Goal: Entertainment & Leisure: Consume media (video, audio)

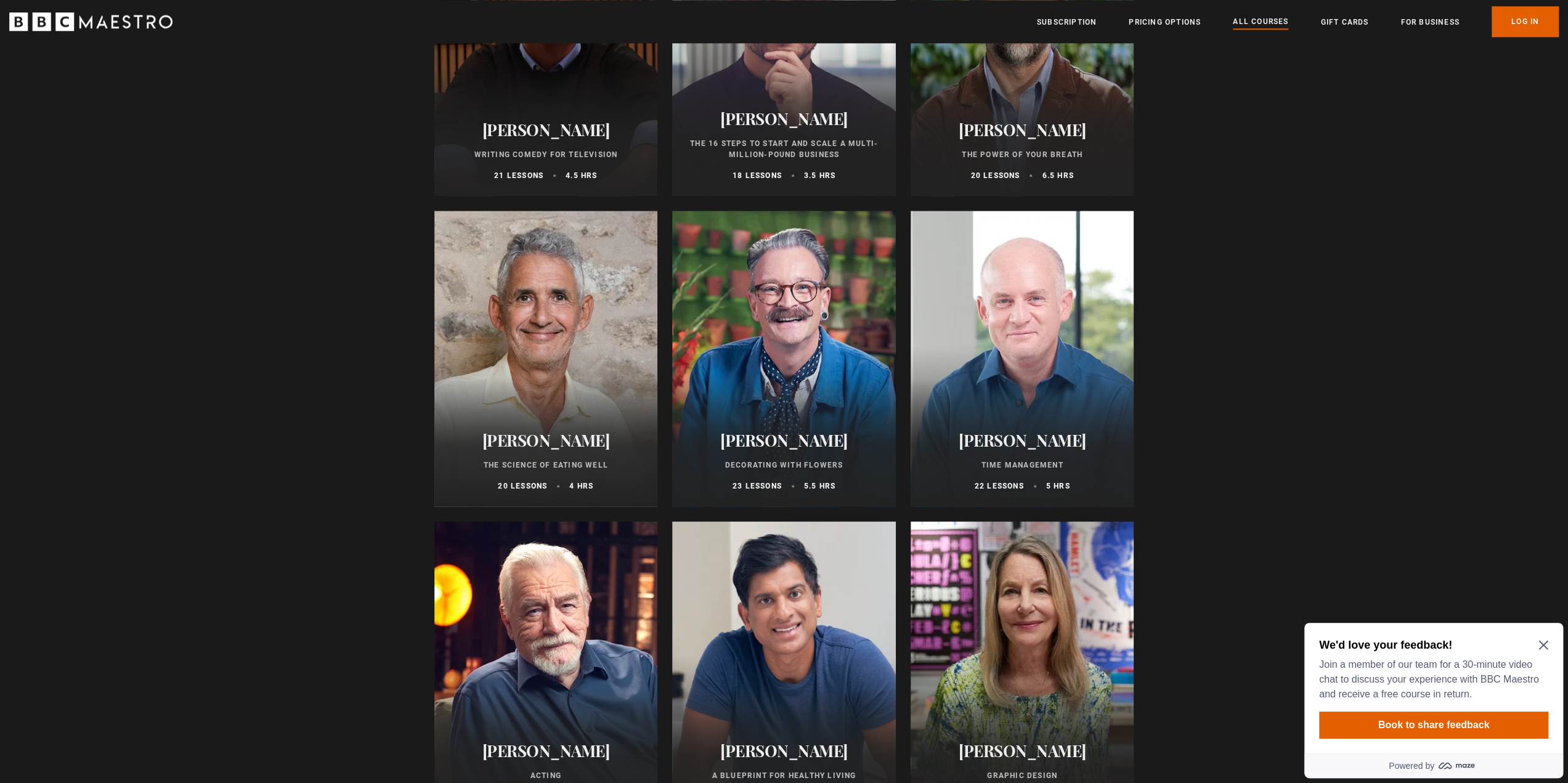
scroll to position [1540, 0]
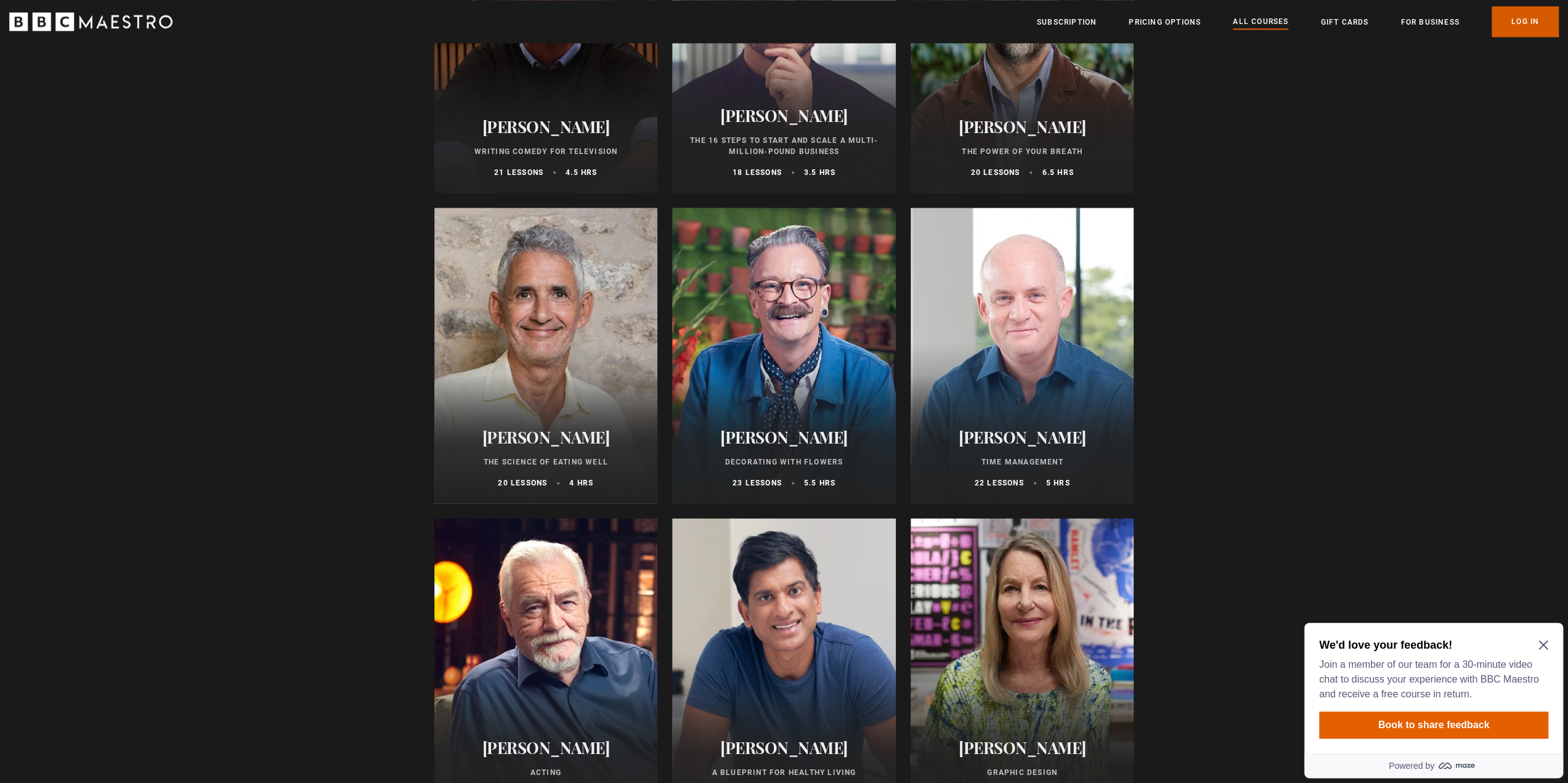
click at [1539, 18] on link "Log In" at bounding box center [1525, 21] width 67 height 31
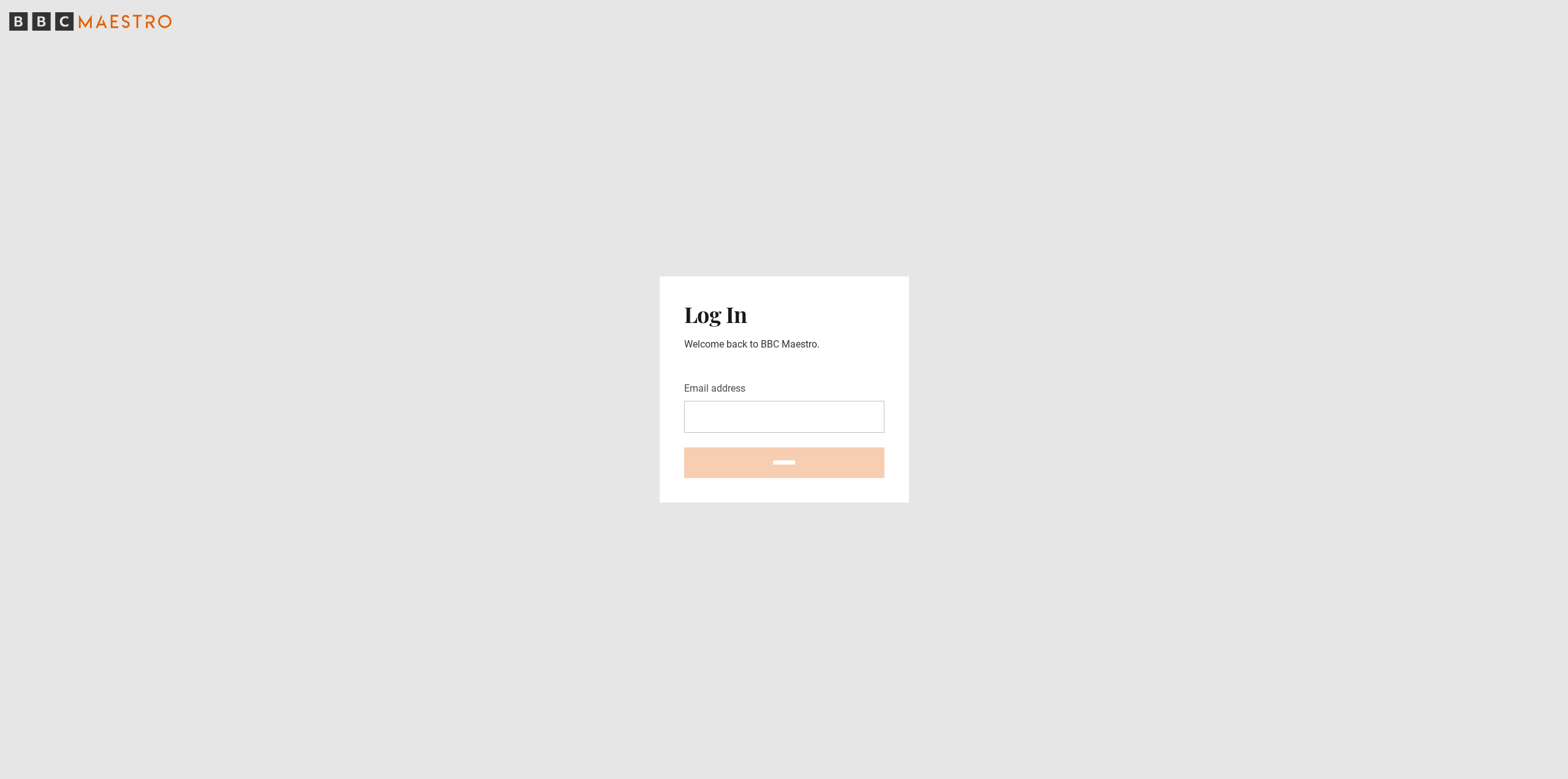
type input "**********"
click at [817, 596] on main "**********" at bounding box center [784, 390] width 1568 height 779
click at [754, 450] on input "********" at bounding box center [784, 463] width 200 height 31
type input "**********"
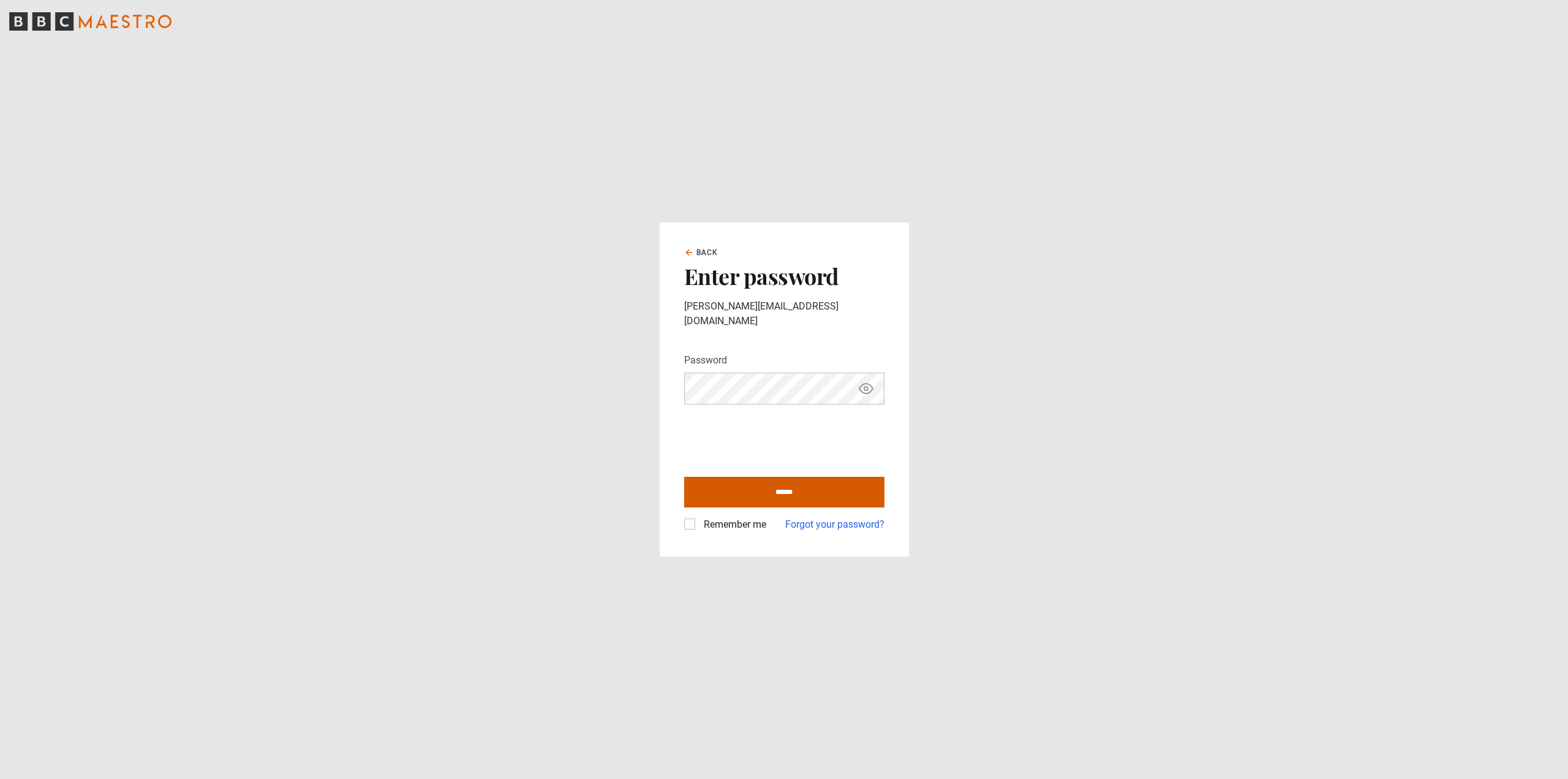
click at [792, 483] on input "******" at bounding box center [784, 492] width 200 height 31
type input "**********"
click at [699, 519] on label "Remember me" at bounding box center [732, 524] width 67 height 15
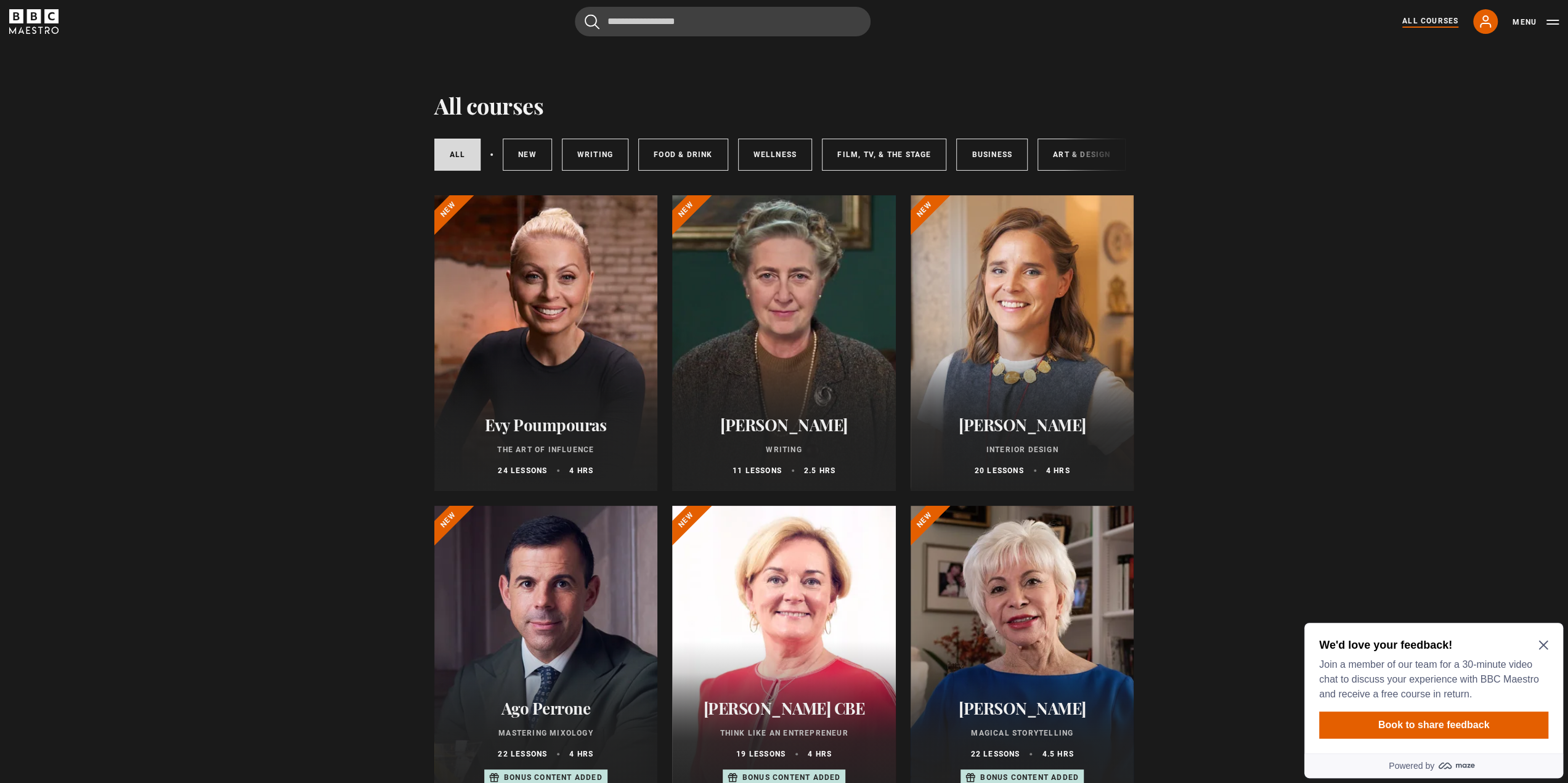
click at [1548, 645] on div "We'd love your feedback! Join a member of our team for a 30-minute video chat t…" at bounding box center [1434, 687] width 259 height 130
click at [1540, 645] on icon "Close Maze Prompt" at bounding box center [1543, 645] width 10 height 10
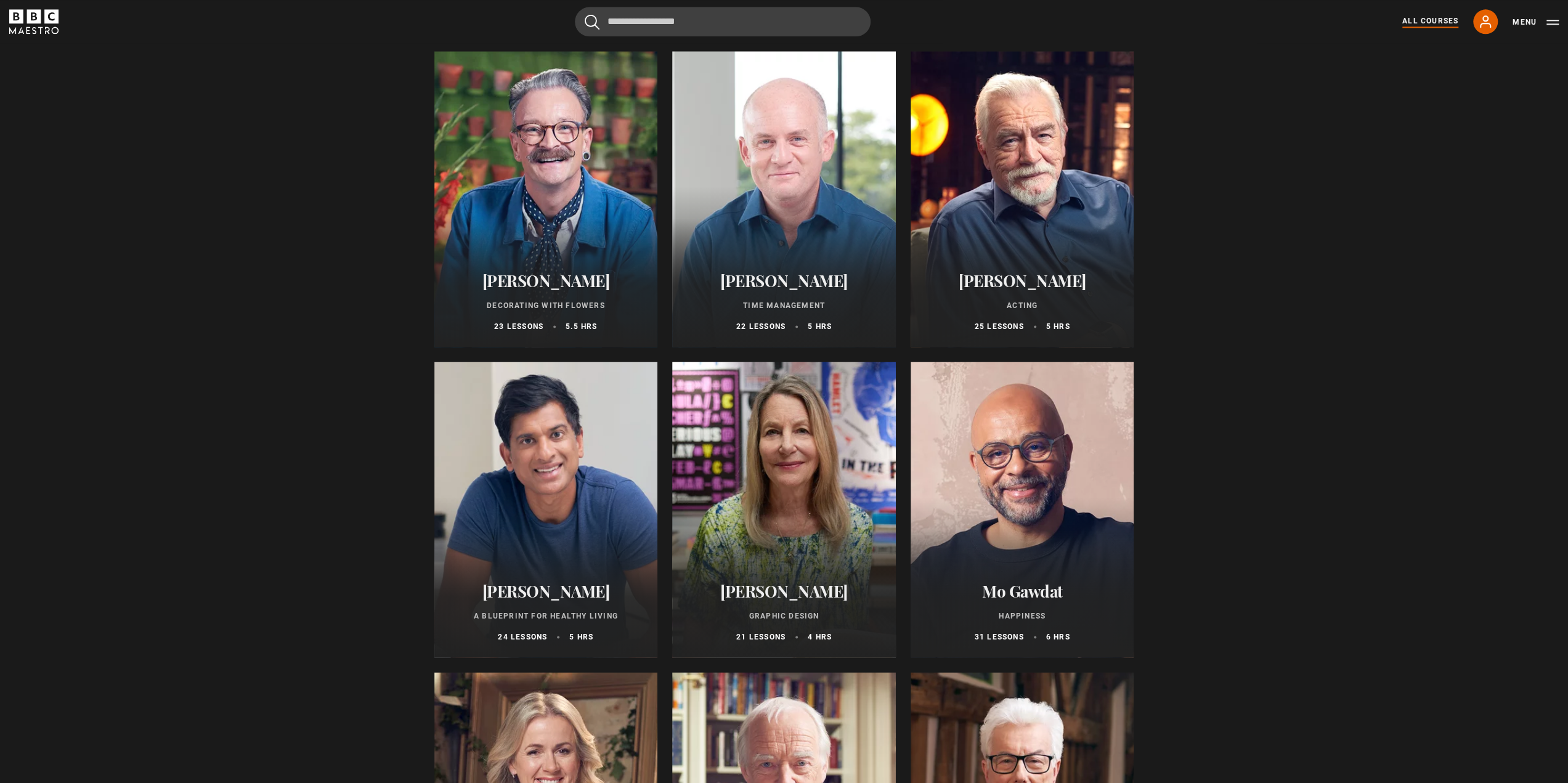
scroll to position [1786, 0]
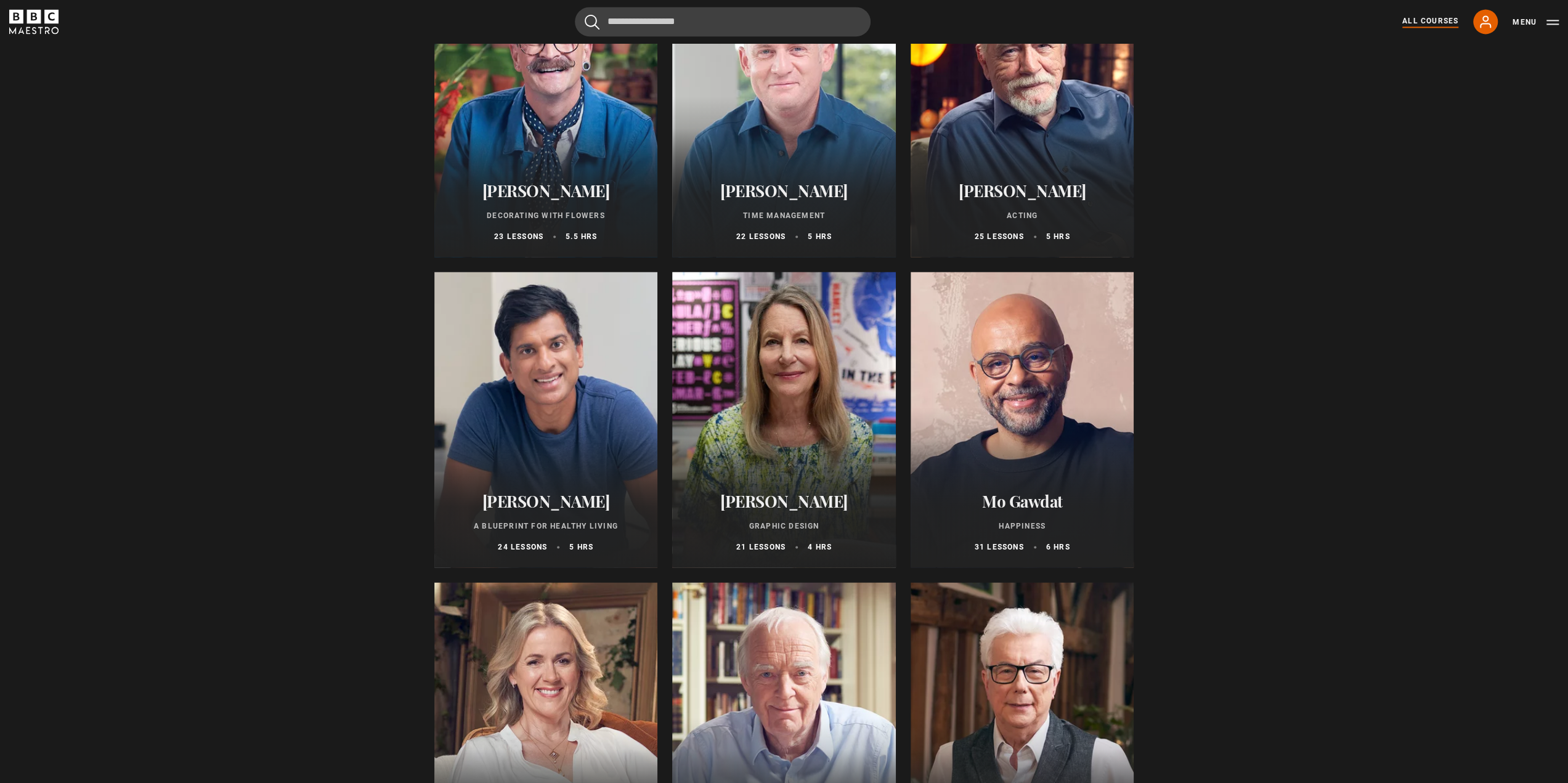
click at [790, 403] on div at bounding box center [784, 419] width 224 height 296
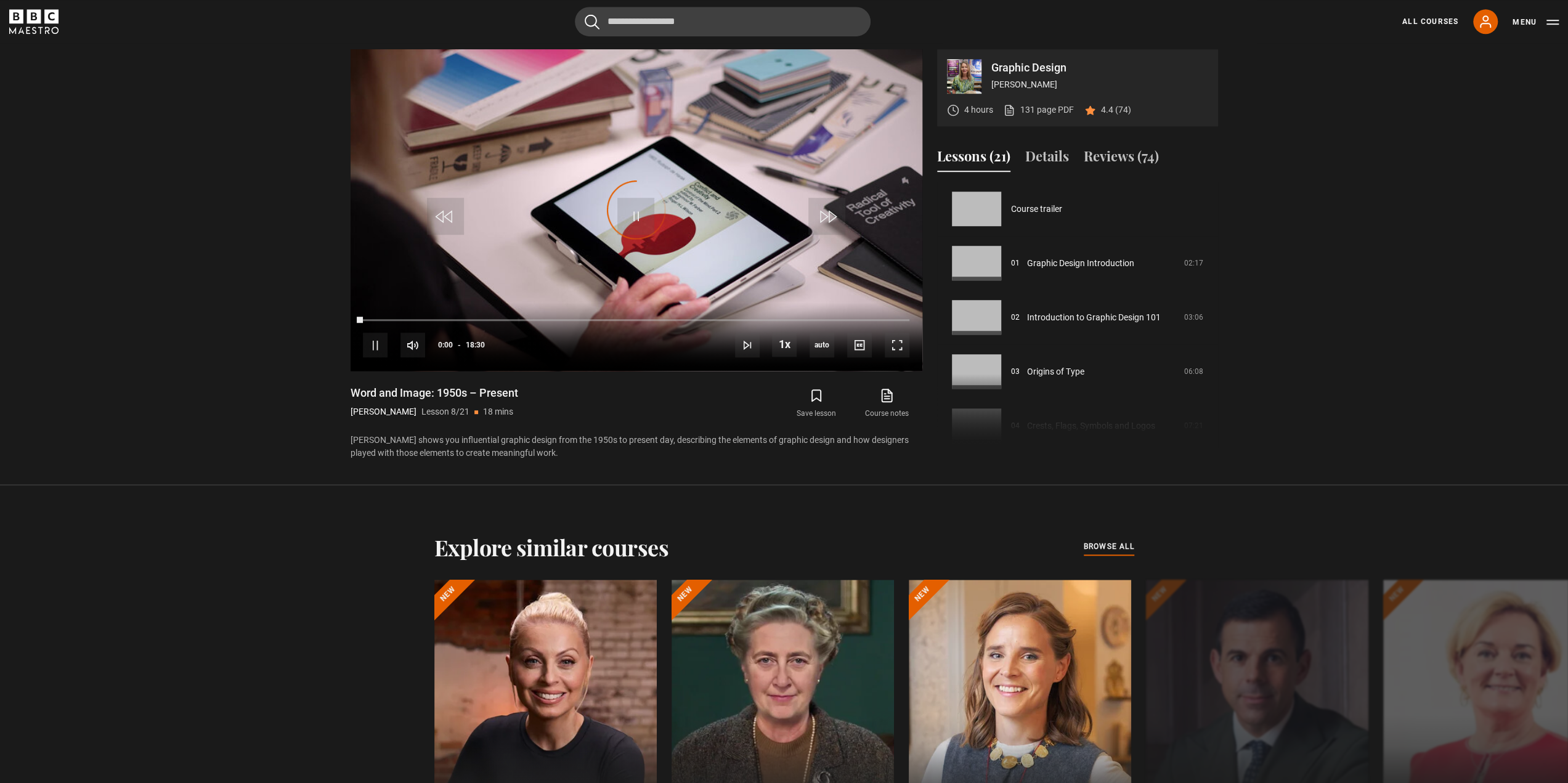
scroll to position [380, 0]
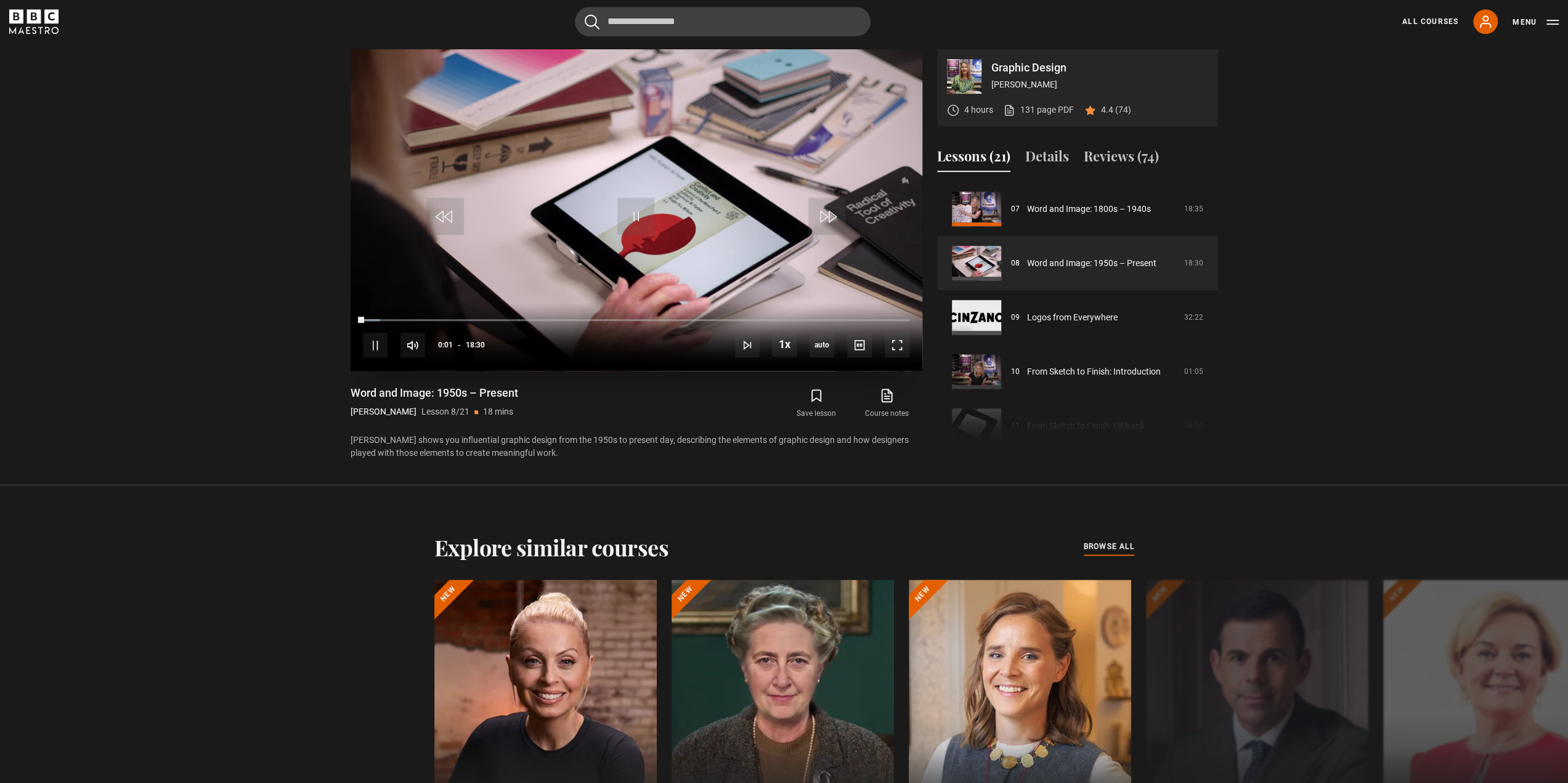
click at [557, 213] on video "Video Player" at bounding box center [636, 210] width 572 height 322
click at [892, 348] on span "Video Player" at bounding box center [897, 344] width 24 height 24
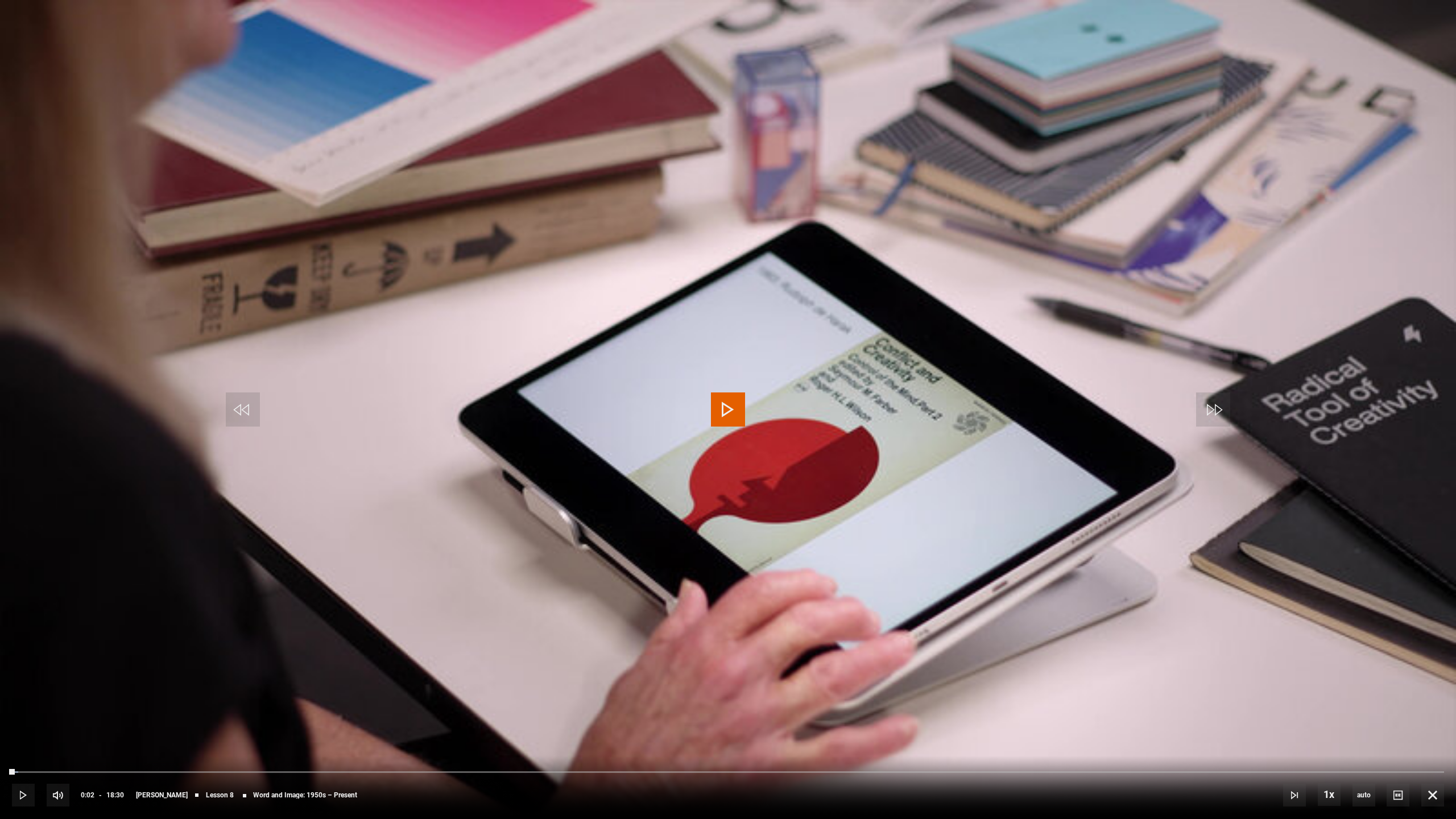
click at [743, 296] on video "Video Player" at bounding box center [728, 409] width 1456 height 819
click at [557, 173] on video "Video Player" at bounding box center [728, 409] width 1456 height 819
click at [729, 406] on span "Video Player" at bounding box center [728, 410] width 34 height 34
click at [307, 257] on video "Video Player" at bounding box center [728, 409] width 1456 height 819
click at [404, 266] on video "Video Player" at bounding box center [728, 409] width 1456 height 819
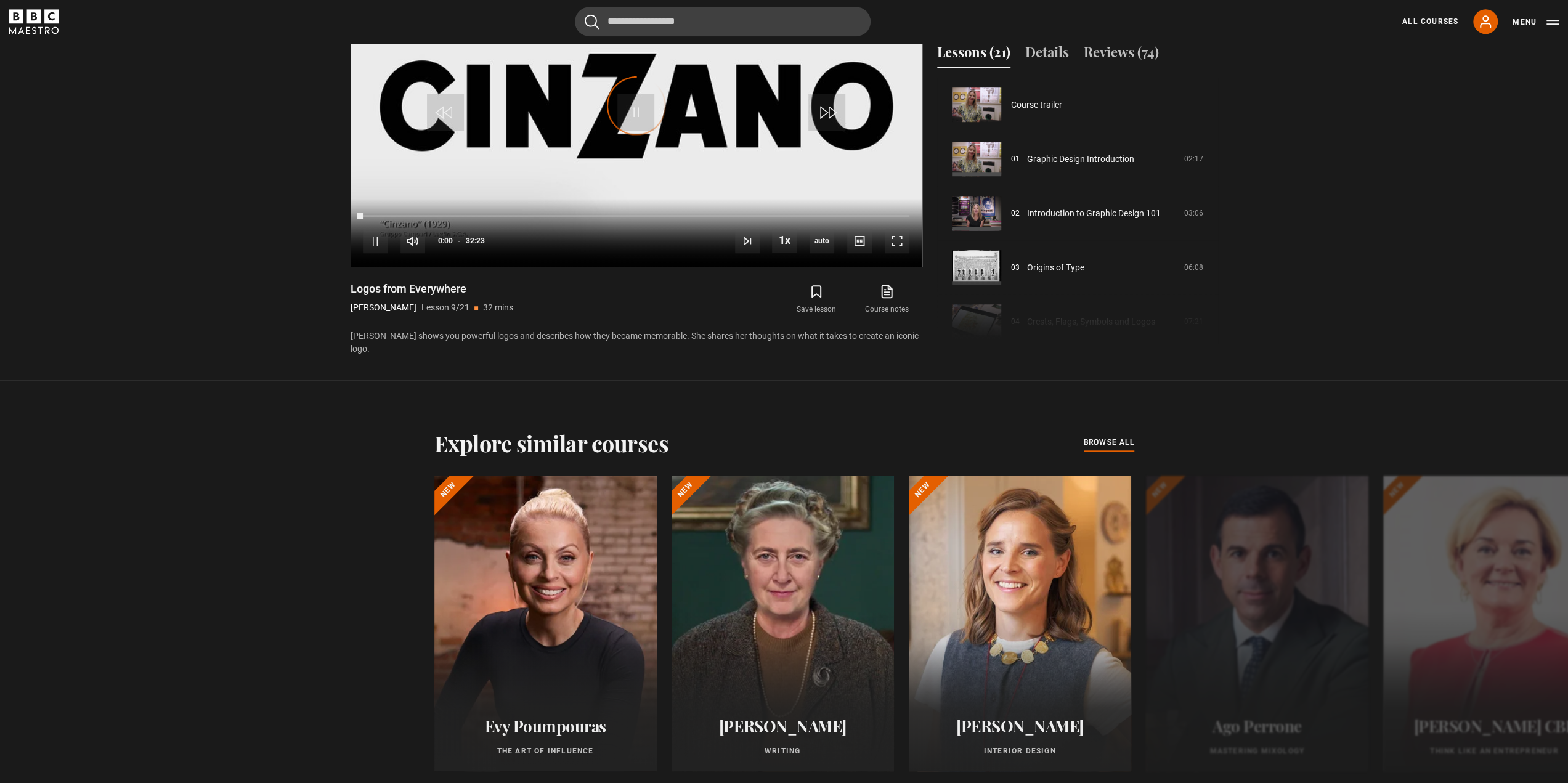
scroll to position [433, 0]
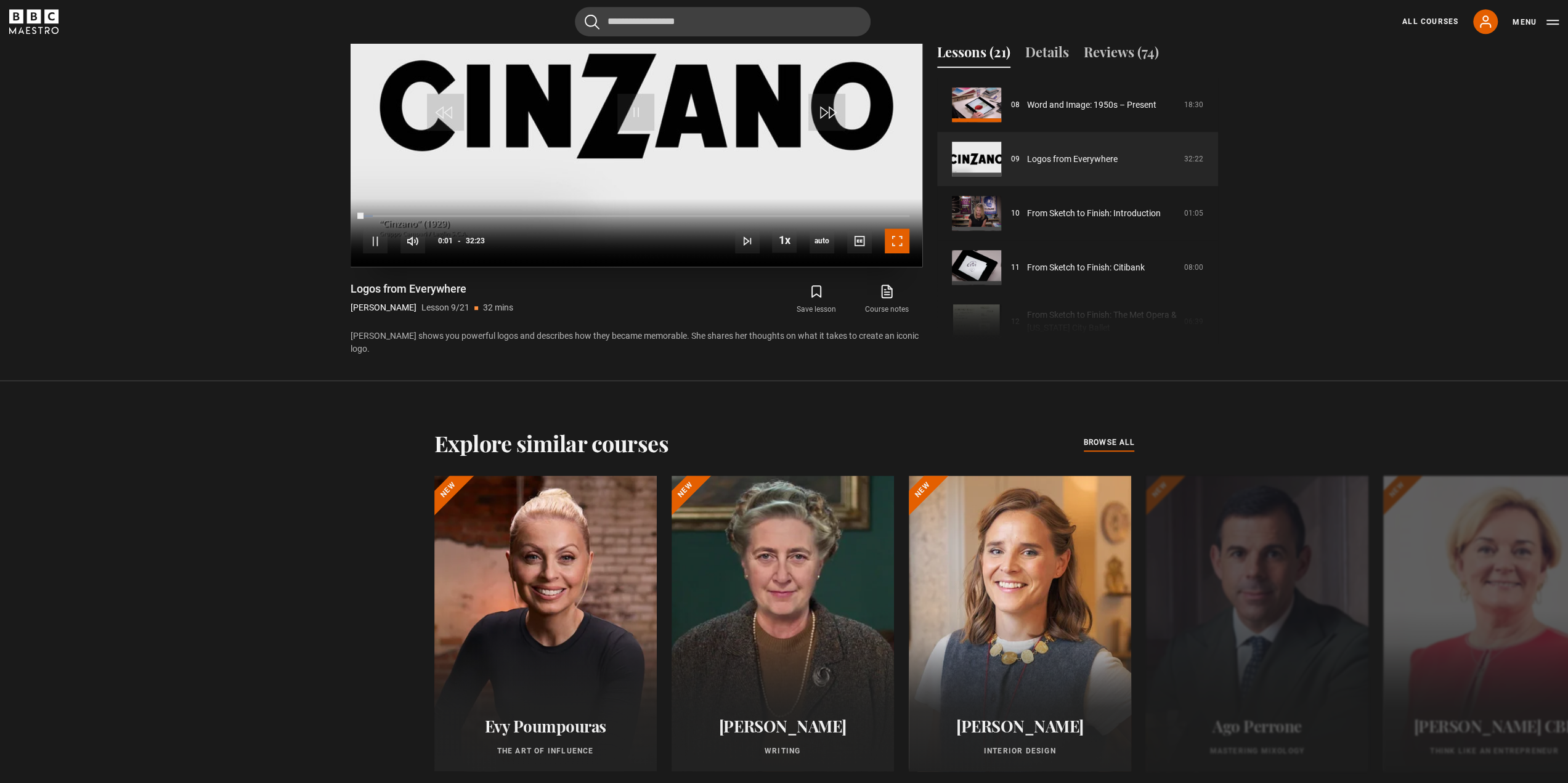
click at [891, 244] on span "Video Player" at bounding box center [897, 241] width 24 height 24
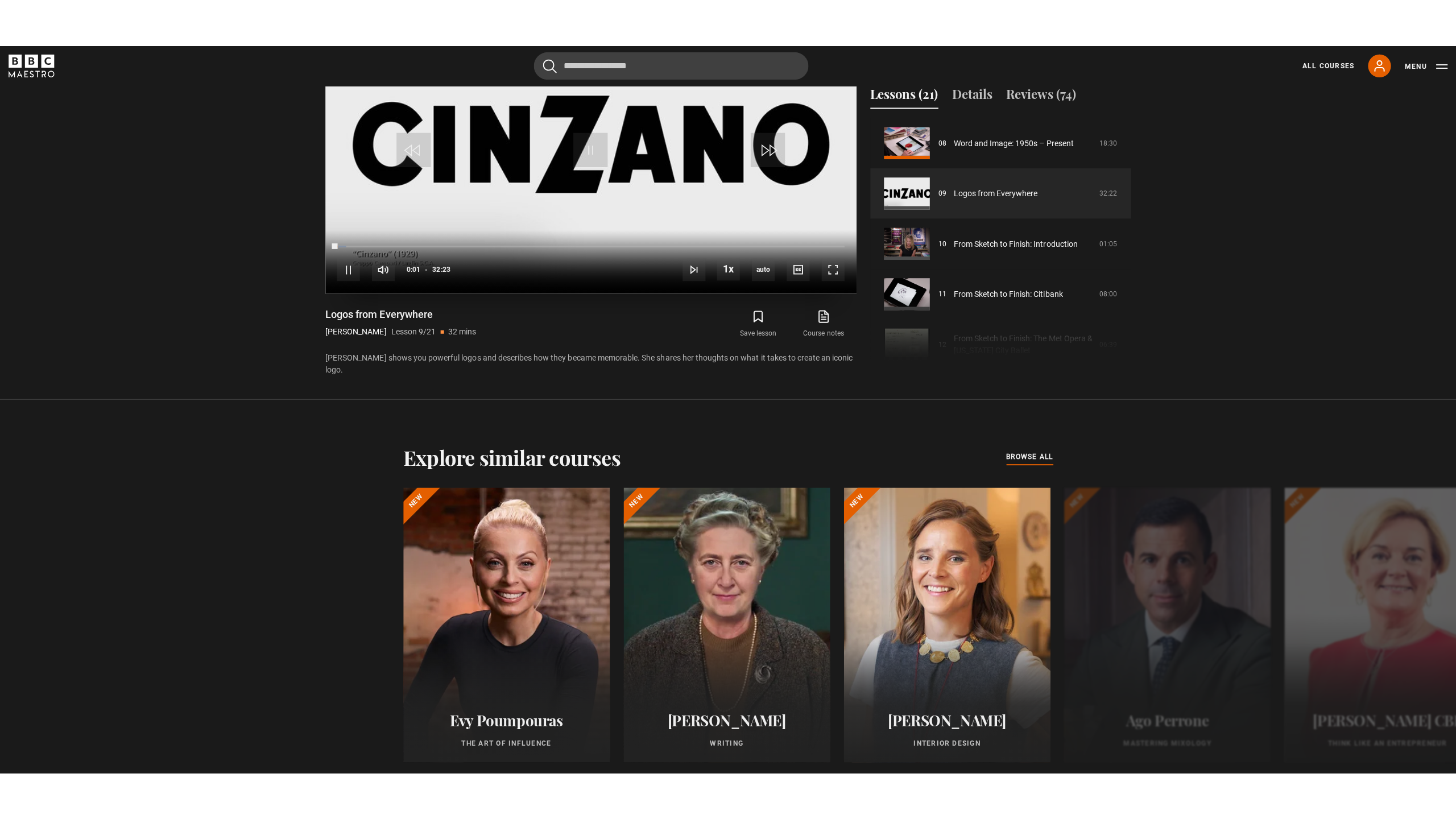
scroll to position [774, 0]
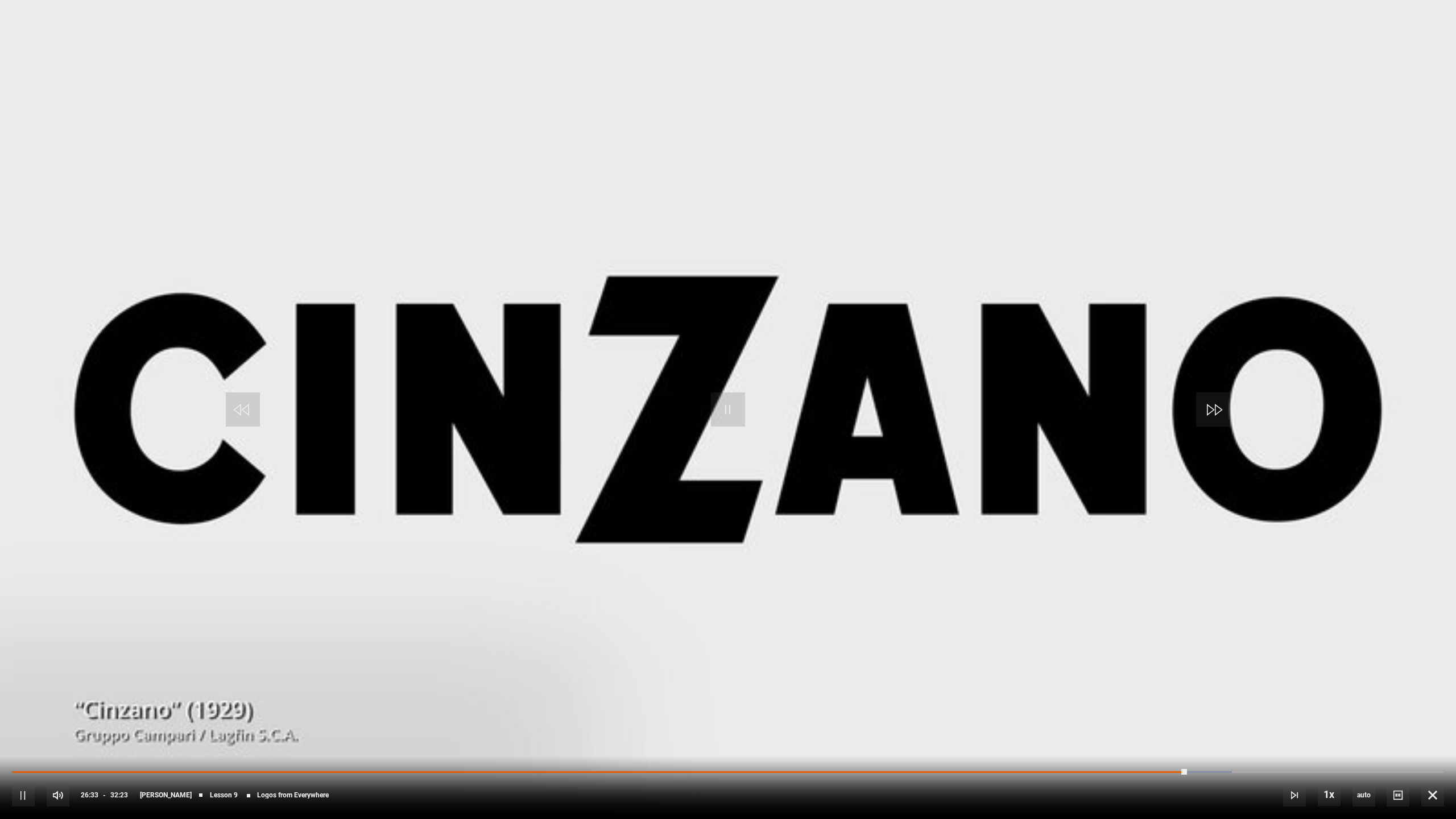
click at [1097, 722] on div "10s Skip Back 10 seconds Pause 10s Skip Forward 10 seconds Loaded : 85.18% 26:3…" at bounding box center [728, 787] width 1456 height 63
click at [1097, 722] on div "Loaded : 85.18% 24:33 26:35" at bounding box center [728, 771] width 1432 height 3
click at [511, 477] on video "Video Player" at bounding box center [728, 409] width 1456 height 819
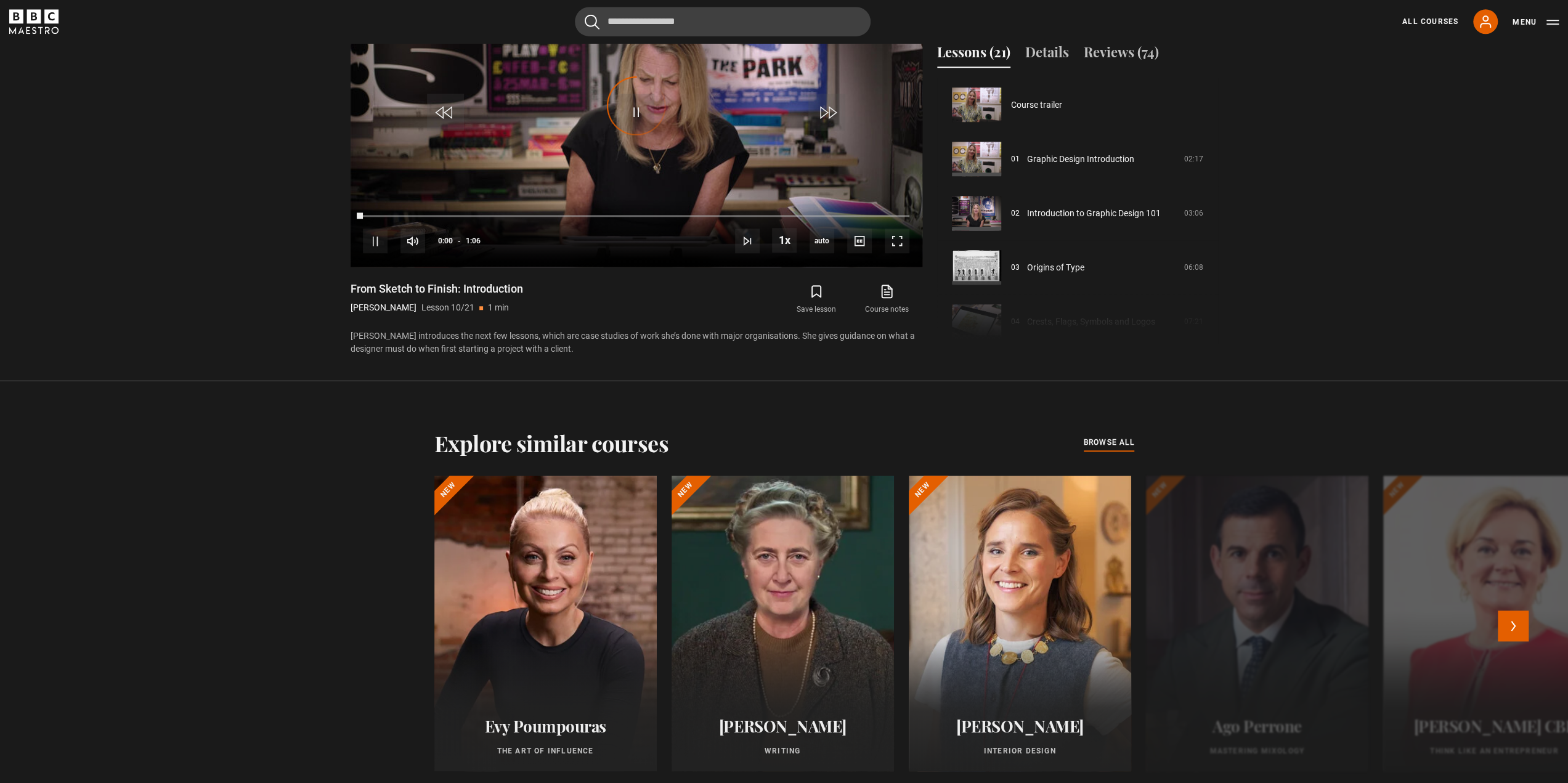
scroll to position [488, 0]
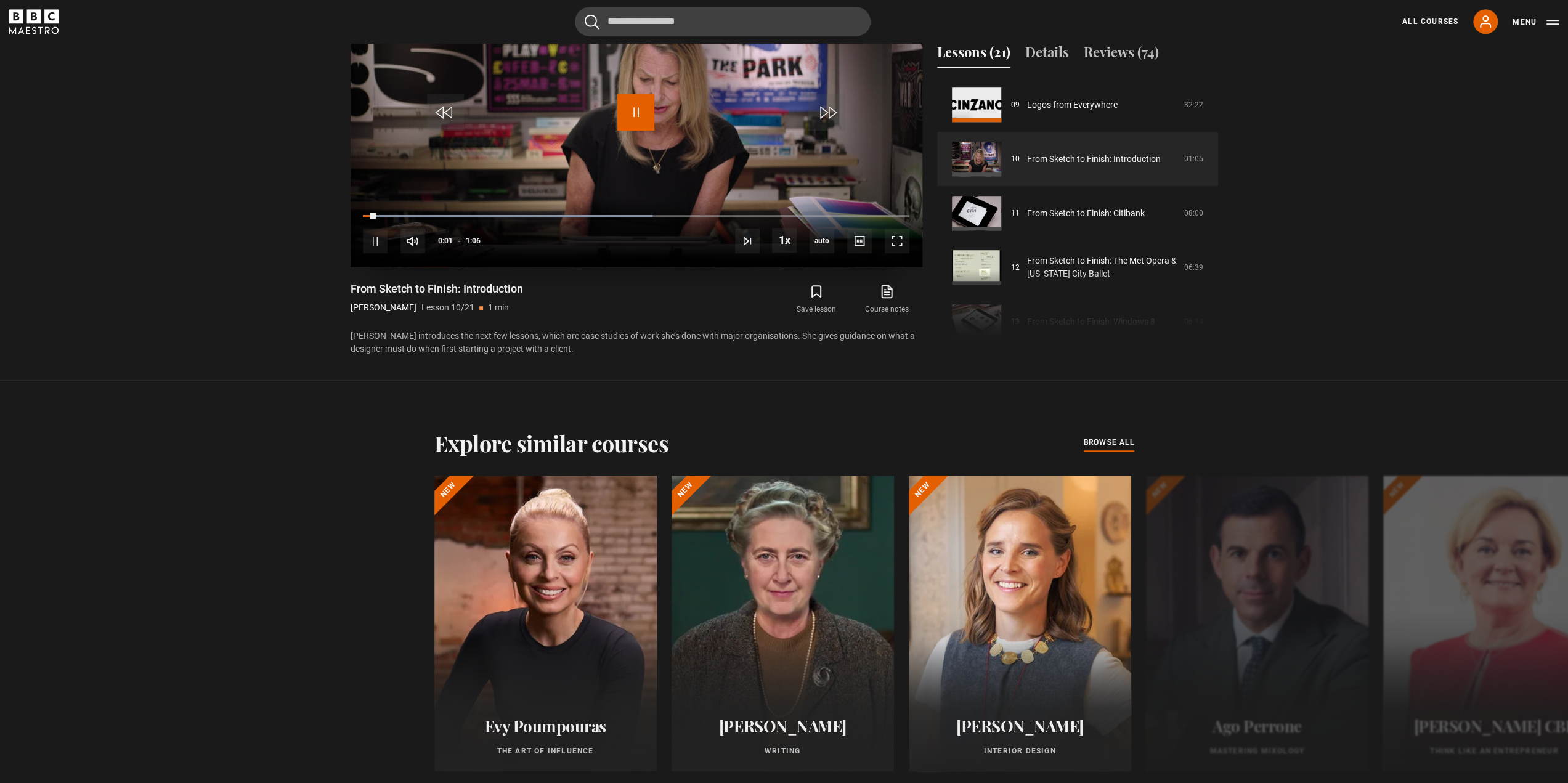
click at [634, 123] on span "Video Player" at bounding box center [636, 112] width 37 height 37
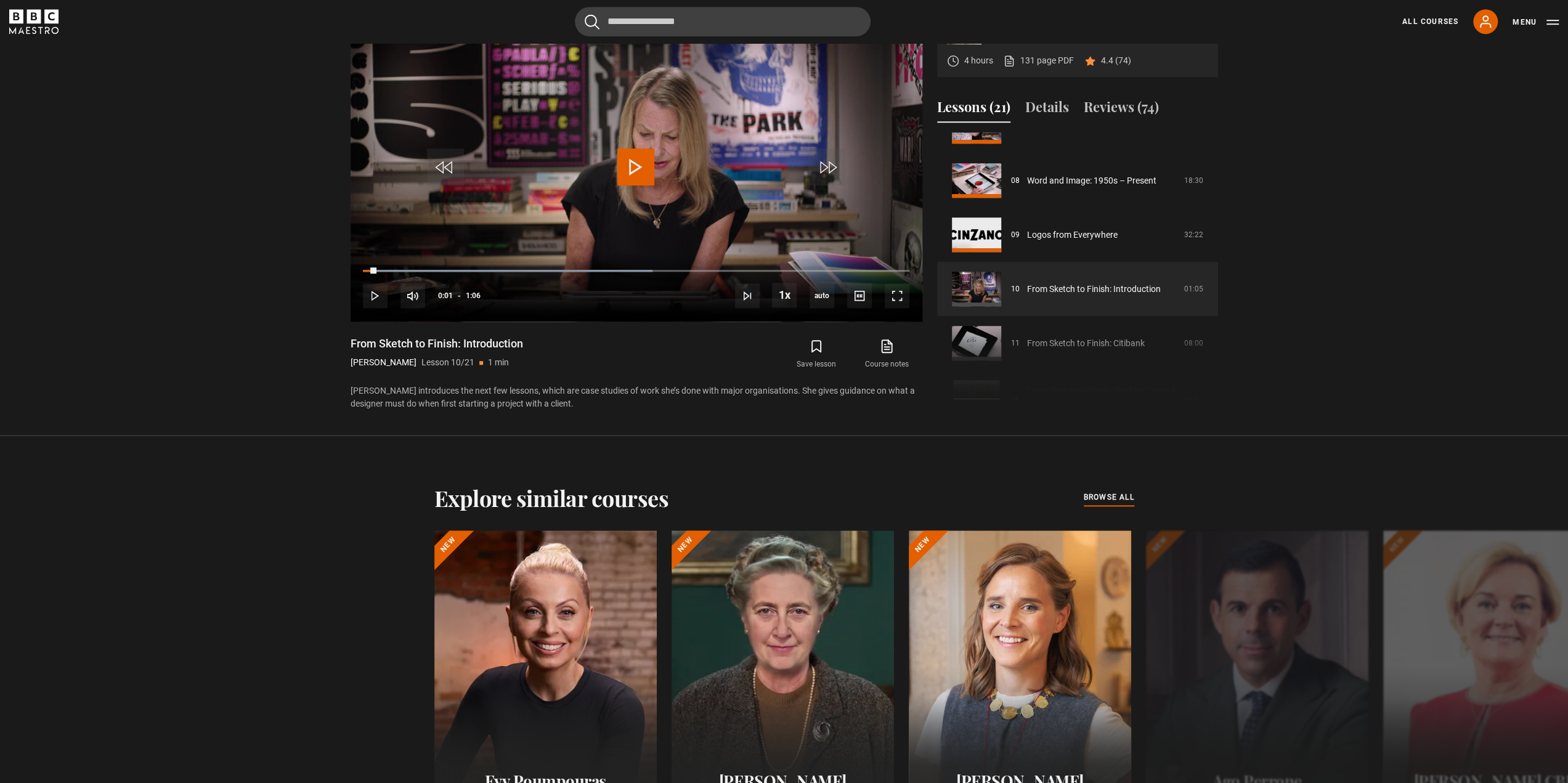
scroll to position [417, 0]
click at [1098, 493] on span "browse all" at bounding box center [1109, 497] width 51 height 13
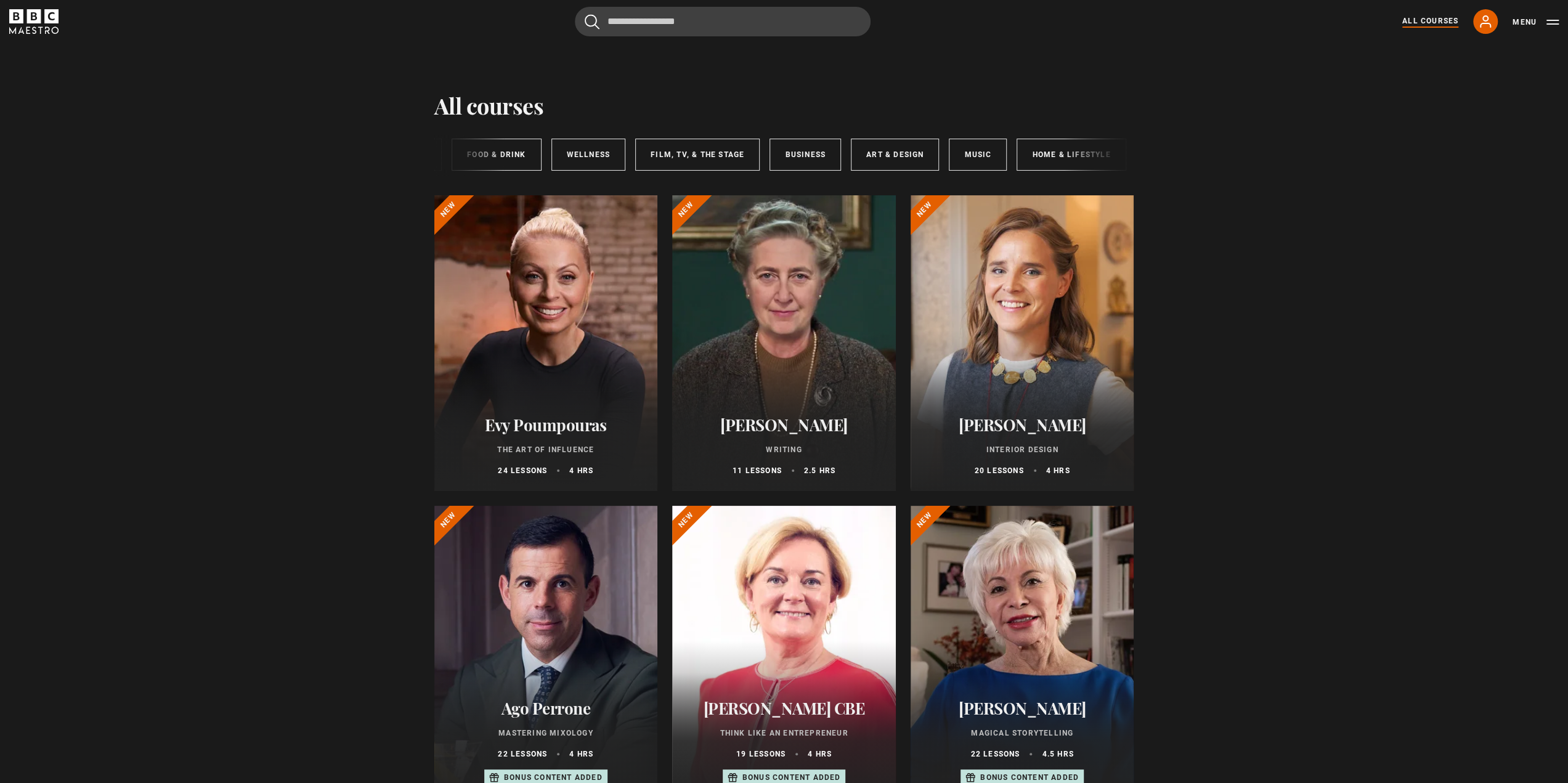
scroll to position [0, 245]
click at [891, 154] on link "Art & Design" at bounding box center [893, 155] width 88 height 32
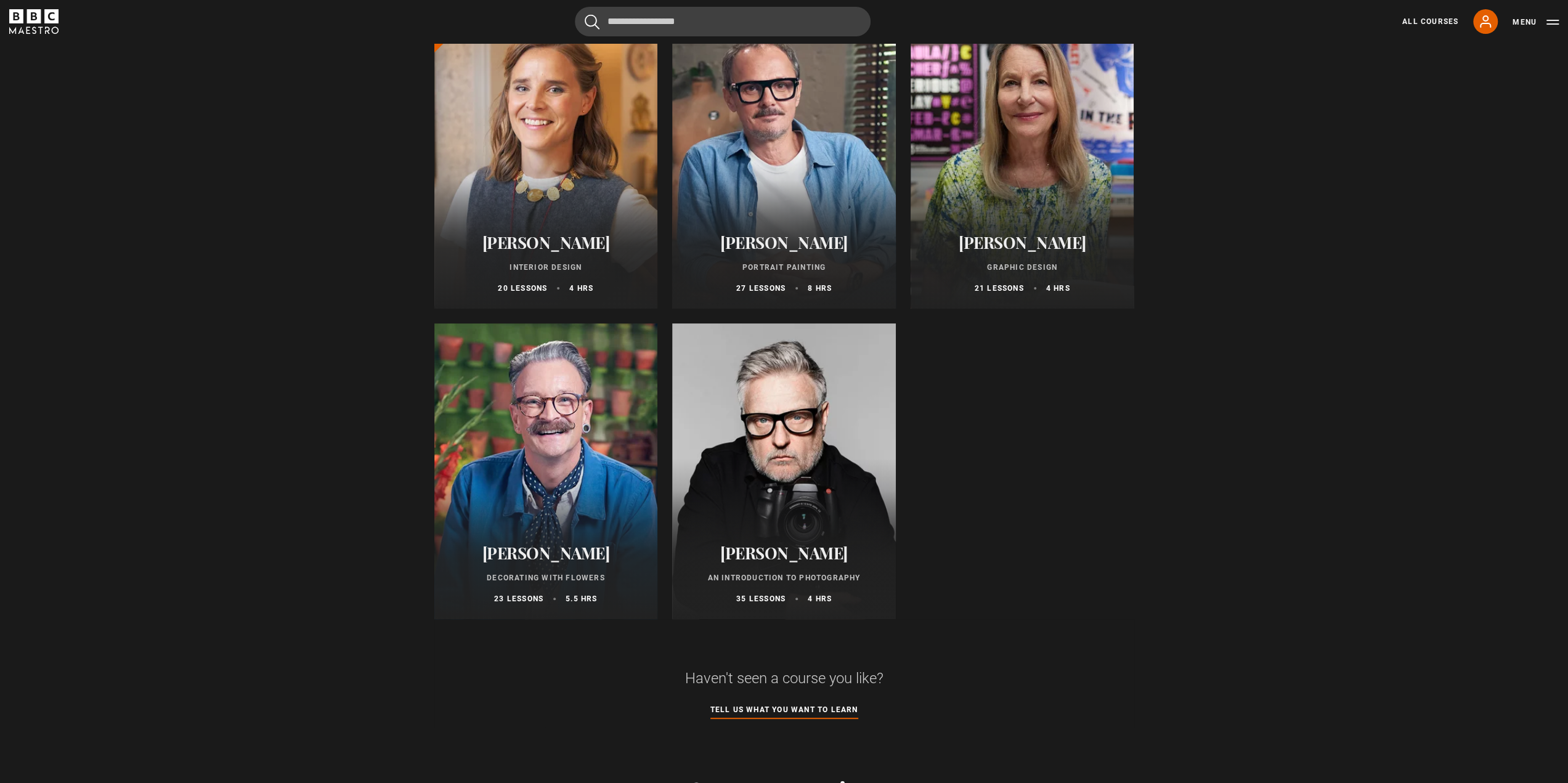
scroll to position [185, 0]
